Goal: Use online tool/utility: Utilize a website feature to perform a specific function

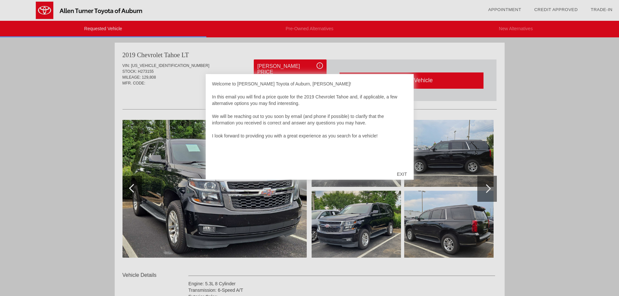
click at [400, 176] on div "EXIT" at bounding box center [401, 173] width 23 height 19
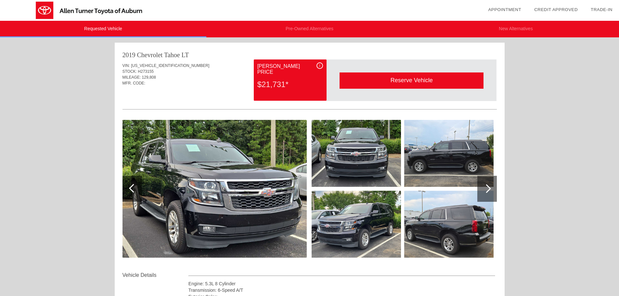
click at [486, 186] on div at bounding box center [486, 188] width 9 height 9
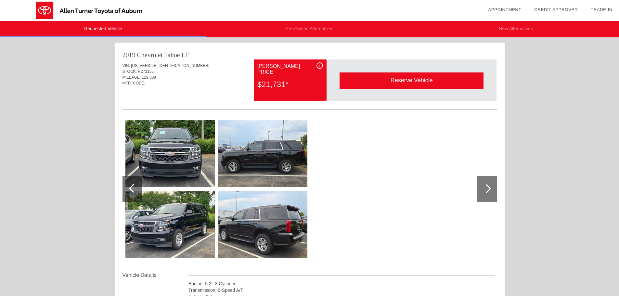
click at [273, 142] on img at bounding box center [262, 153] width 89 height 67
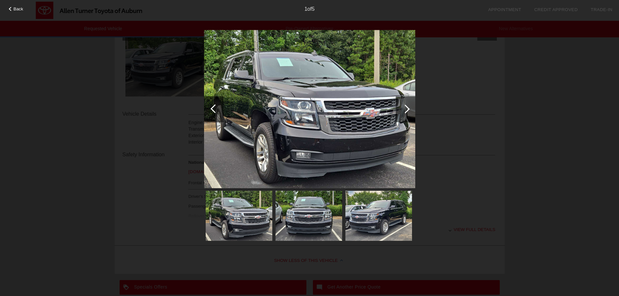
scroll to position [162, 0]
click at [407, 107] on div at bounding box center [405, 109] width 9 height 9
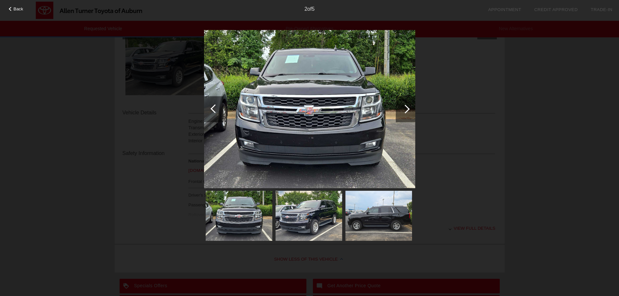
click at [407, 107] on div at bounding box center [405, 109] width 9 height 9
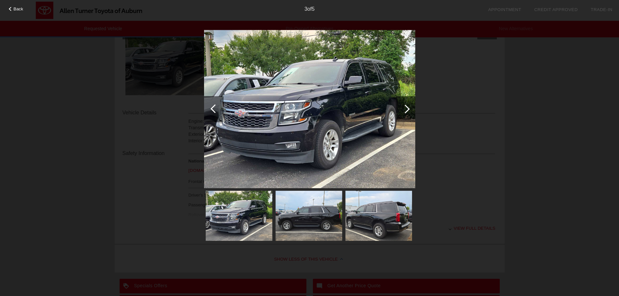
click at [407, 107] on div at bounding box center [405, 109] width 9 height 9
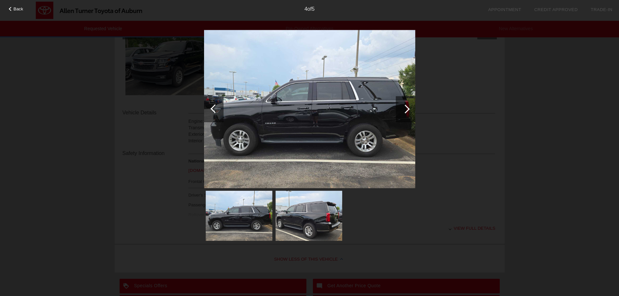
click at [407, 107] on div at bounding box center [405, 109] width 9 height 9
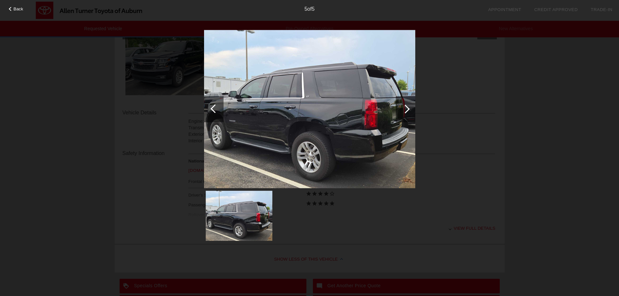
click at [407, 107] on div at bounding box center [405, 109] width 9 height 9
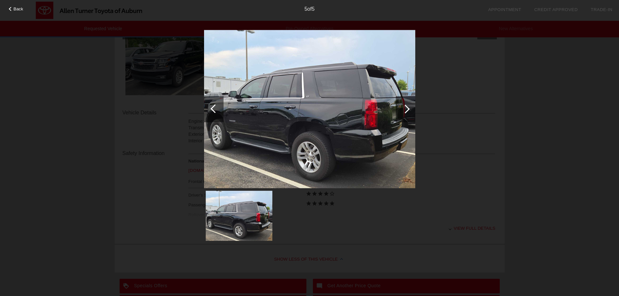
click at [407, 107] on div at bounding box center [405, 109] width 9 height 9
click at [17, 8] on span "Back" at bounding box center [19, 8] width 10 height 5
